Goal: Task Accomplishment & Management: Manage account settings

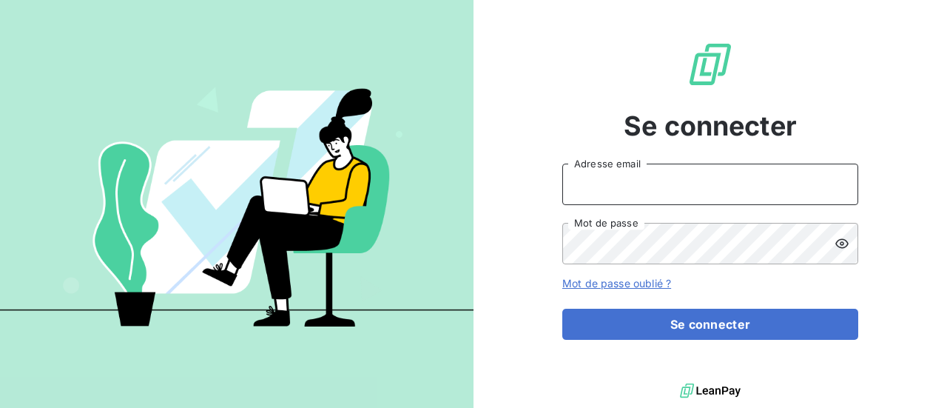
type input "[PERSON_NAME][EMAIL_ADDRESS][PERSON_NAME][DOMAIN_NAME]"
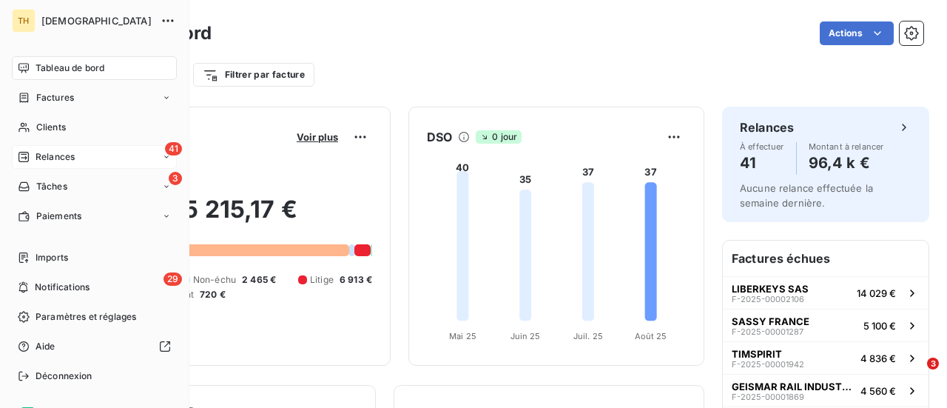
click at [29, 150] on div "Relances" at bounding box center [46, 156] width 57 height 13
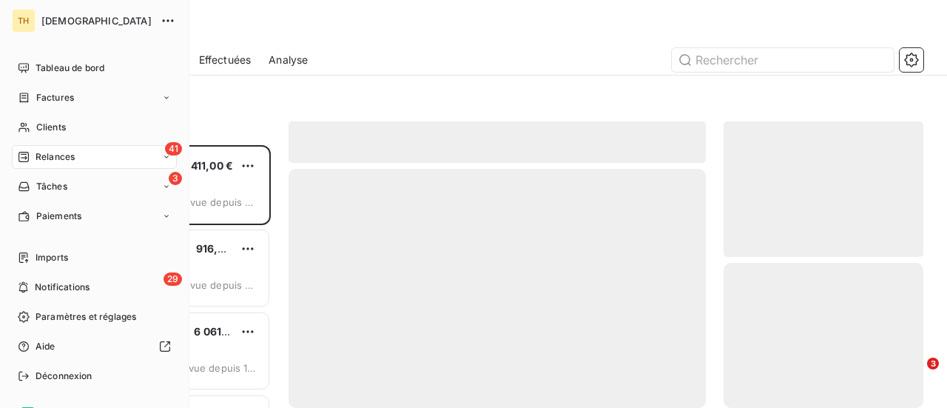
scroll to position [251, 188]
